Goal: Task Accomplishment & Management: Use online tool/utility

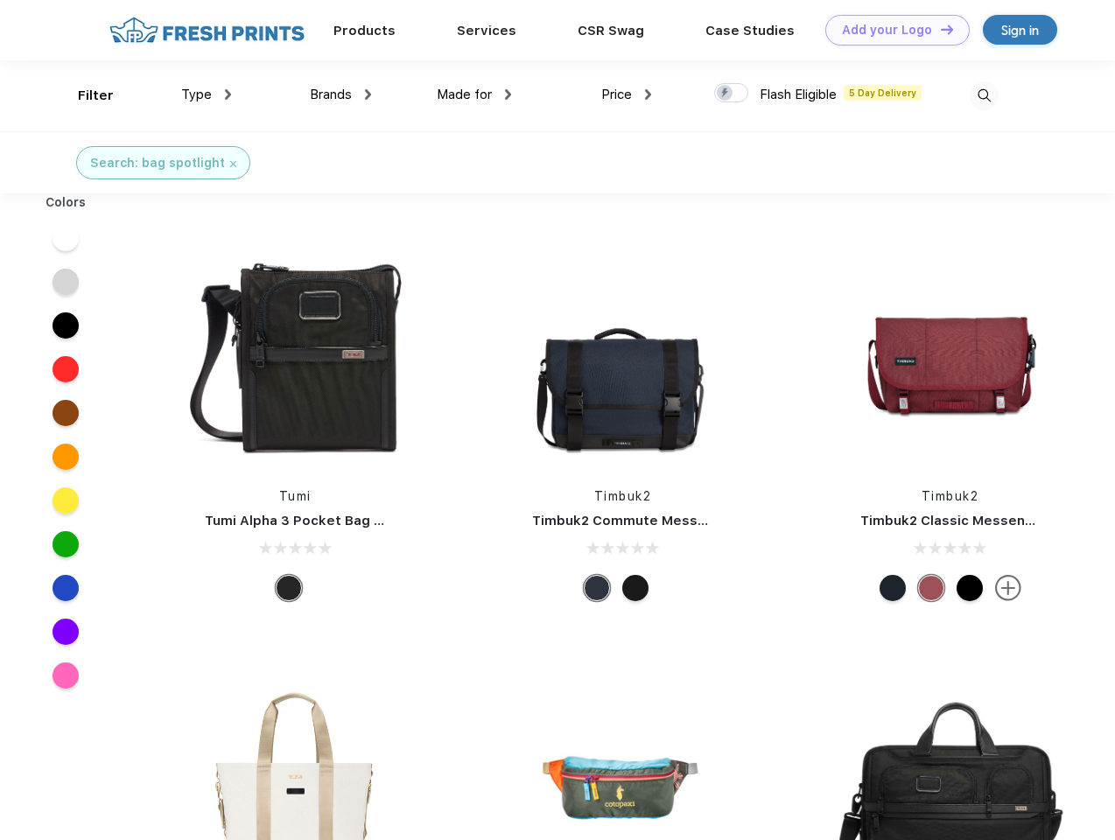
click at [891, 30] on link "Add your Logo Design Tool" at bounding box center [897, 30] width 144 height 31
click at [0, 0] on div "Design Tool" at bounding box center [0, 0] width 0 height 0
click at [939, 29] on link "Add your Logo Design Tool" at bounding box center [897, 30] width 144 height 31
click at [84, 95] on div "Filter" at bounding box center [96, 96] width 36 height 20
click at [207, 95] on span "Type" at bounding box center [196, 95] width 31 height 16
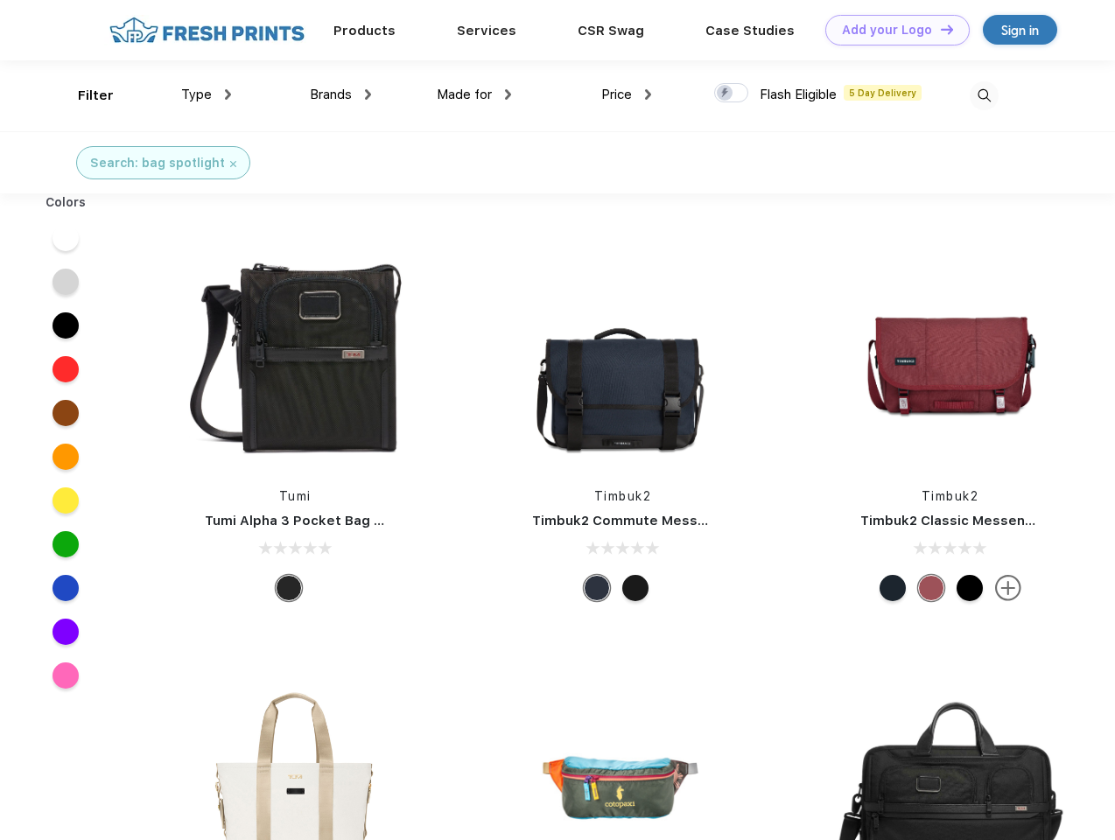
click at [340, 95] on span "Brands" at bounding box center [331, 95] width 42 height 16
click at [474, 95] on span "Made for" at bounding box center [464, 95] width 55 height 16
click at [627, 95] on span "Price" at bounding box center [616, 95] width 31 height 16
click at [732, 94] on div at bounding box center [731, 92] width 34 height 19
click at [725, 94] on input "checkbox" at bounding box center [719, 87] width 11 height 11
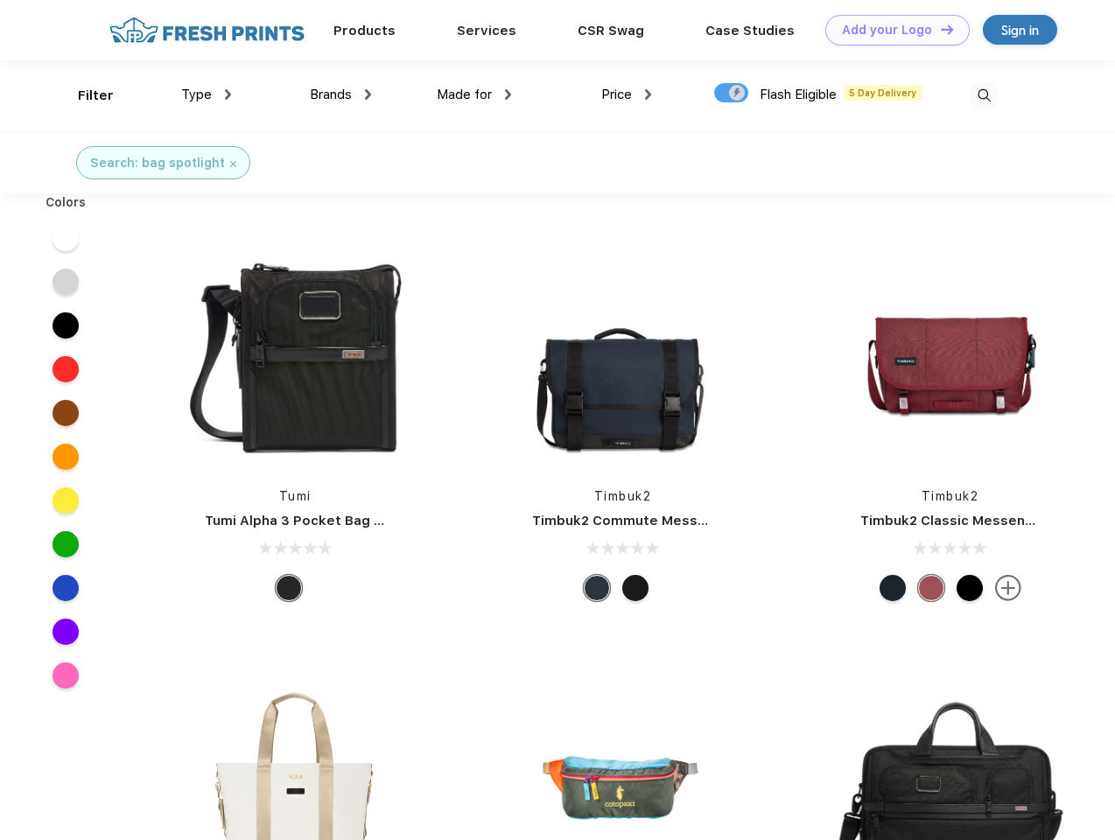
click at [984, 95] on img at bounding box center [984, 95] width 29 height 29
